Goal: Complete application form

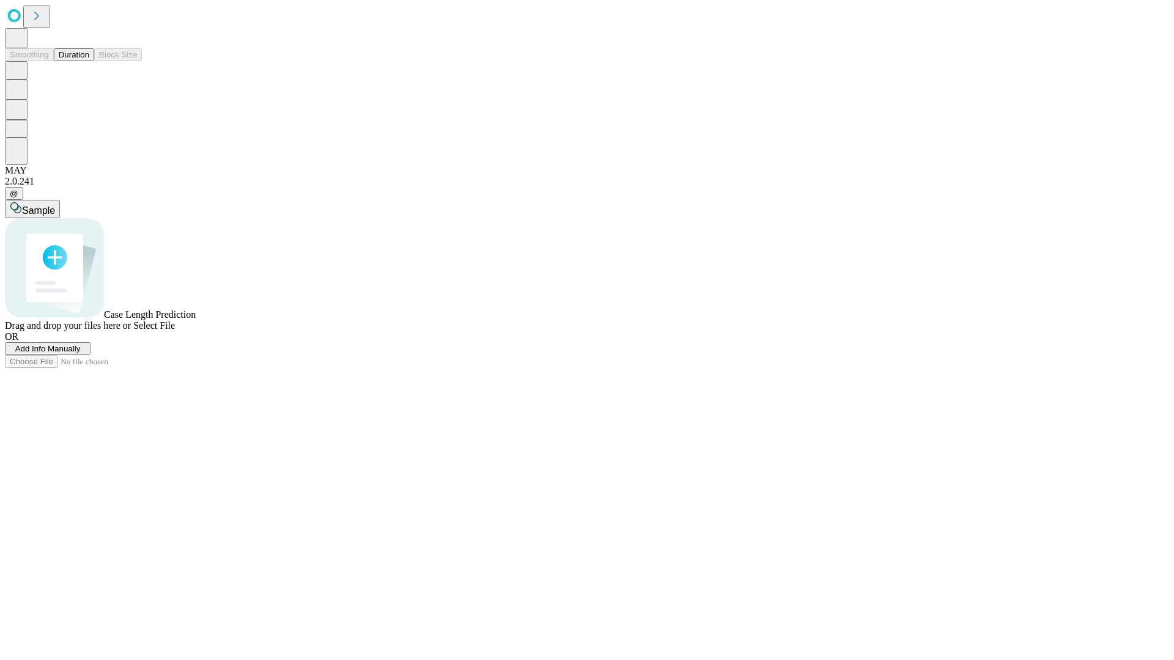
click at [81, 353] on span "Add Info Manually" at bounding box center [47, 348] width 65 height 9
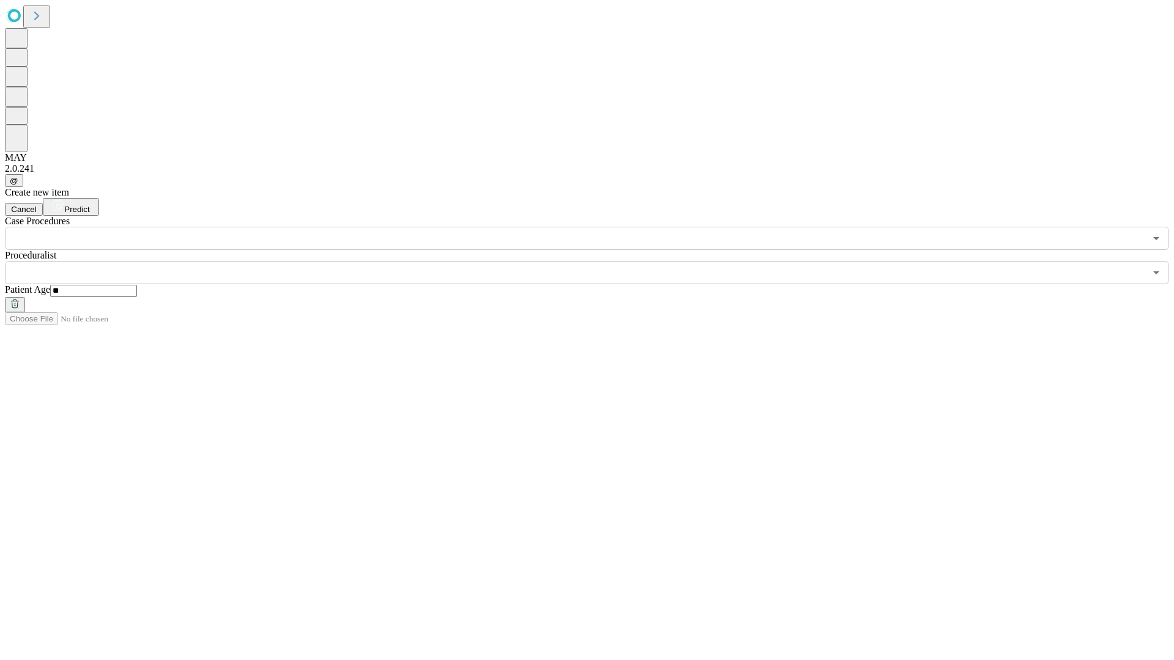
type input "**"
click at [595, 261] on input "text" at bounding box center [575, 272] width 1140 height 23
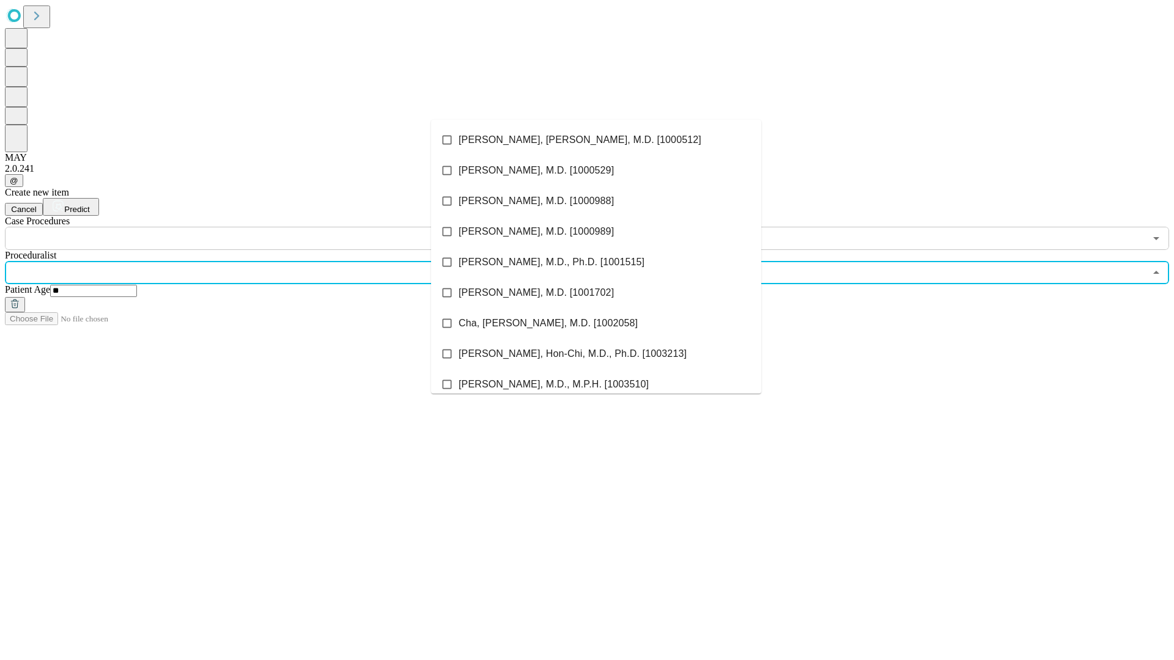
click at [596, 140] on li "[PERSON_NAME], [PERSON_NAME], M.D. [1000512]" at bounding box center [596, 140] width 330 height 31
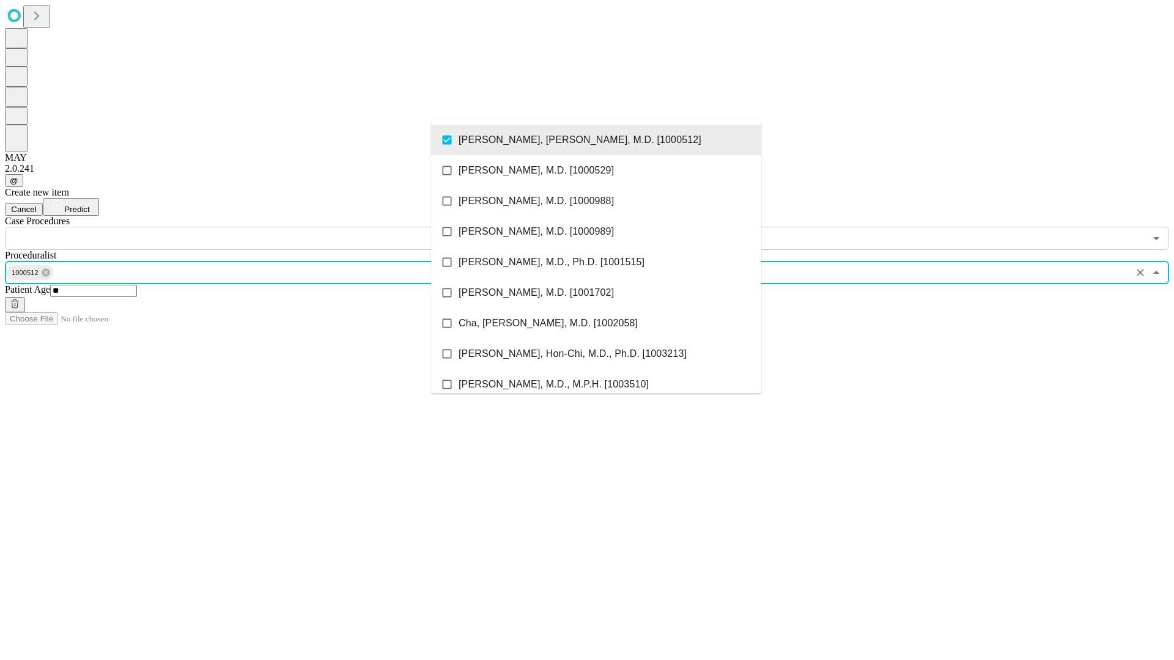
click at [257, 227] on input "text" at bounding box center [575, 238] width 1140 height 23
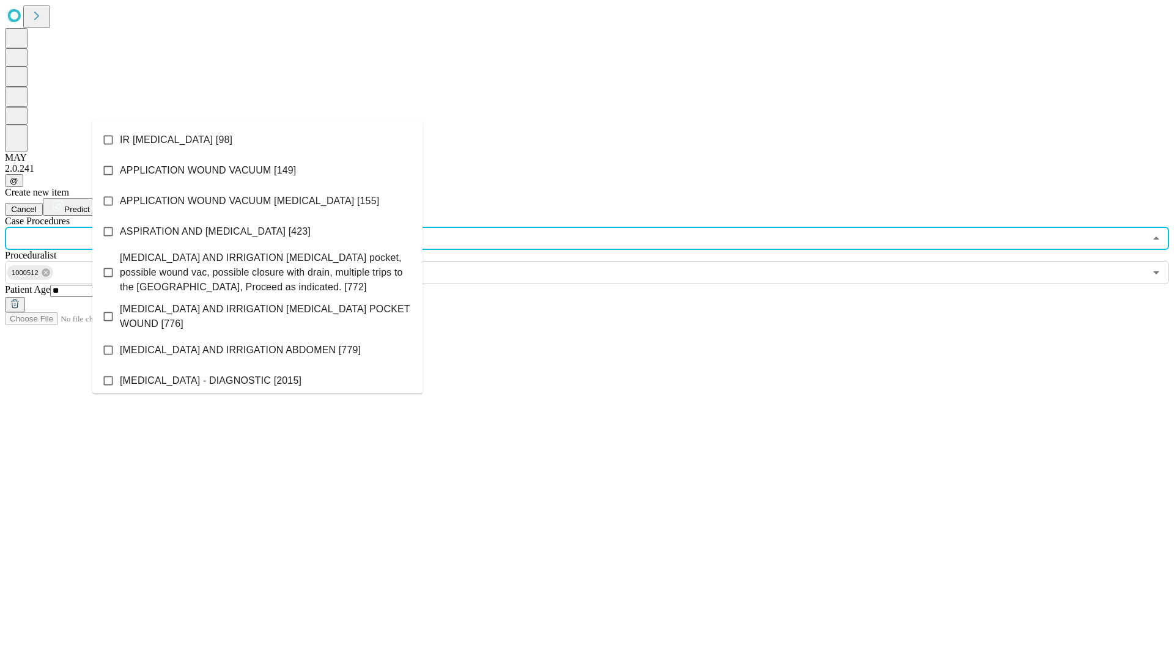
click at [257, 140] on li "IR [MEDICAL_DATA] [98]" at bounding box center [257, 140] width 330 height 31
